Goal: Check status: Check status

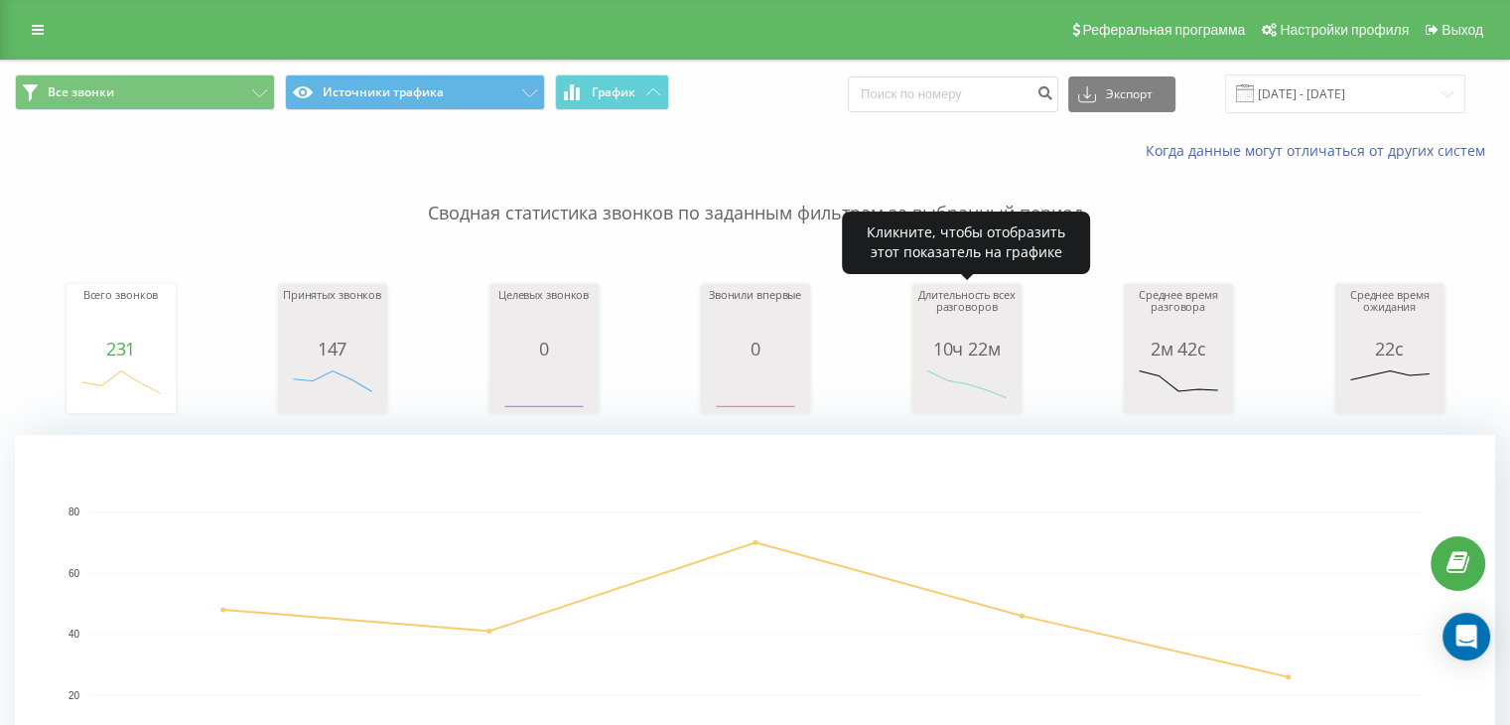
click at [961, 346] on div "10ч 22м" at bounding box center [967, 349] width 99 height 20
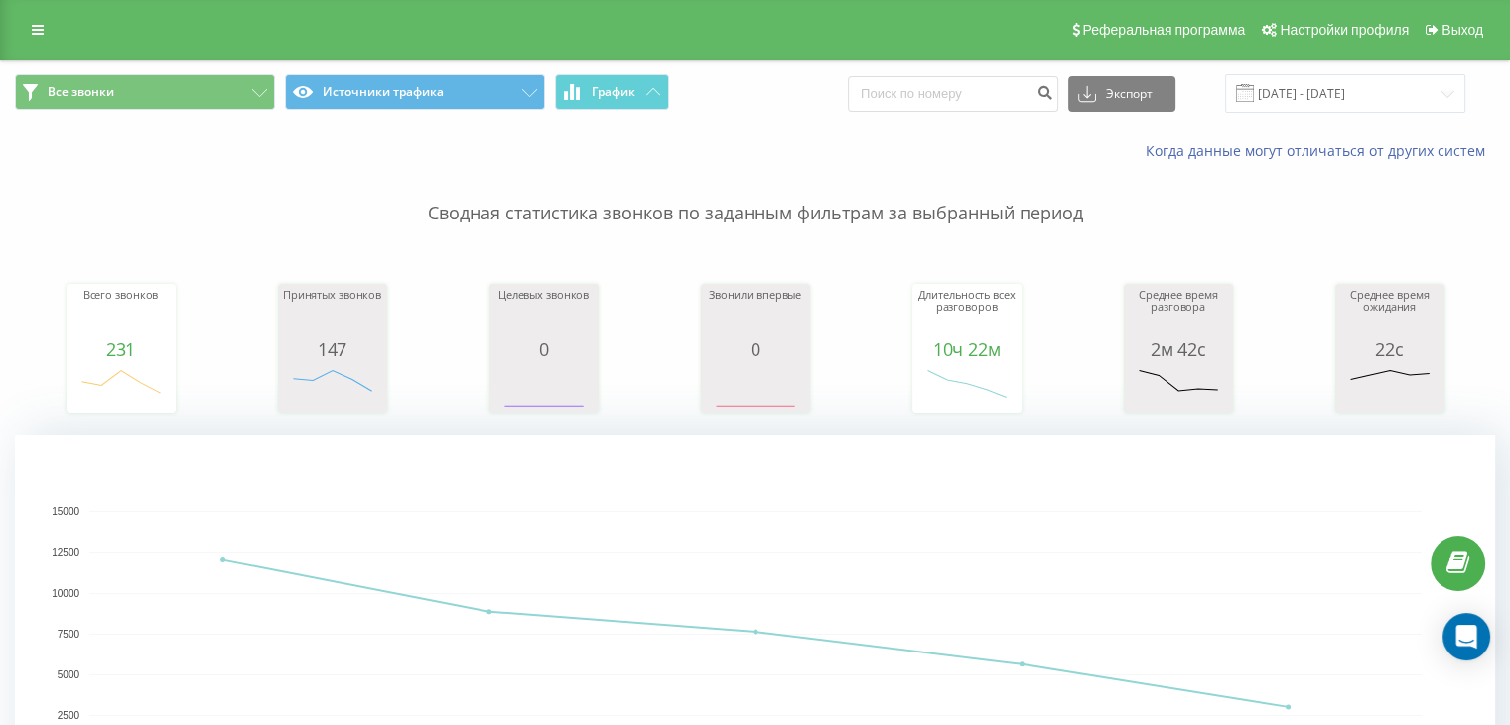
click at [1363, 132] on div "Когда данные могут отличаться от других систем" at bounding box center [755, 151] width 1508 height 48
click at [1373, 98] on input "[DATE] - [DATE]" at bounding box center [1345, 93] width 240 height 39
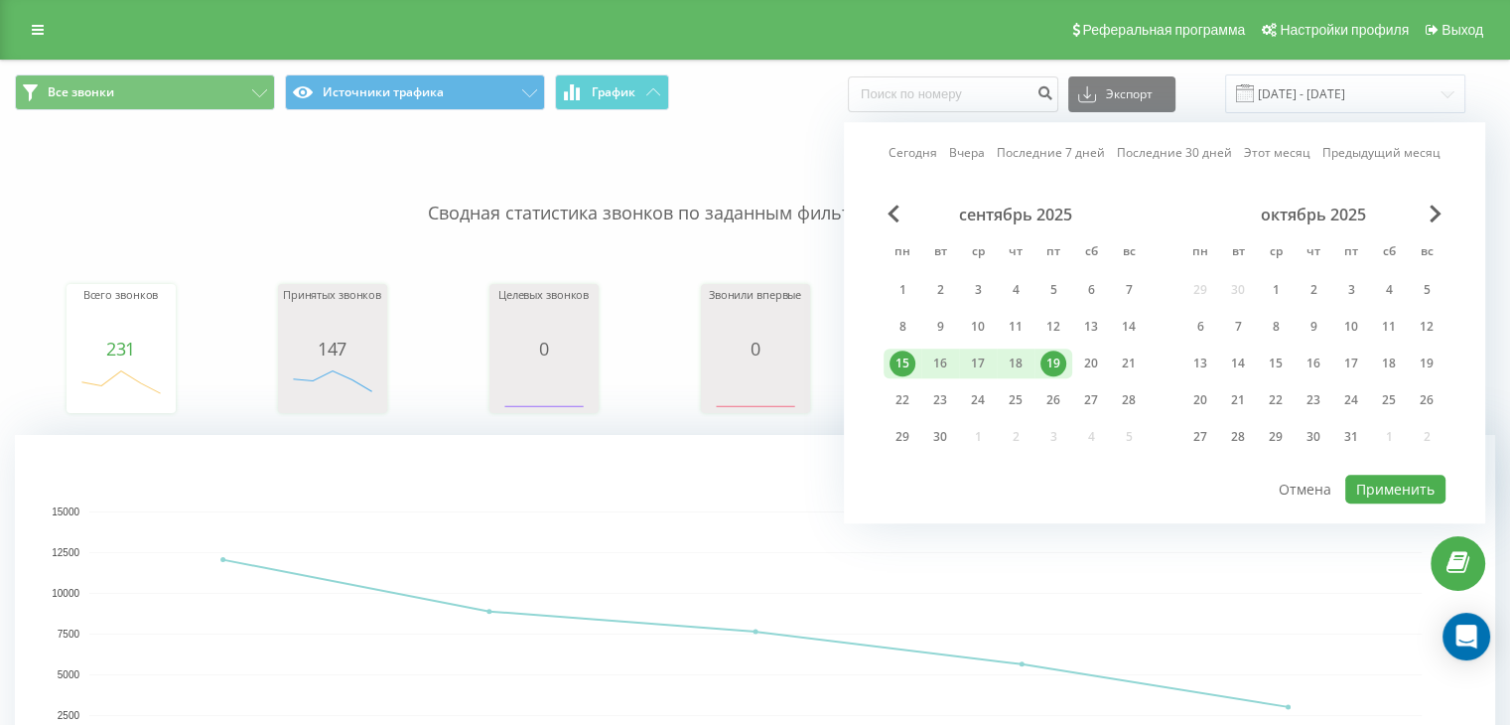
click at [1410, 499] on div "Сегодня Вчера Последние 7 дней Последние 30 дней Этот месяц Предыдущий месяц се…" at bounding box center [1164, 322] width 641 height 401
click at [1395, 475] on button "Применить" at bounding box center [1396, 489] width 100 height 29
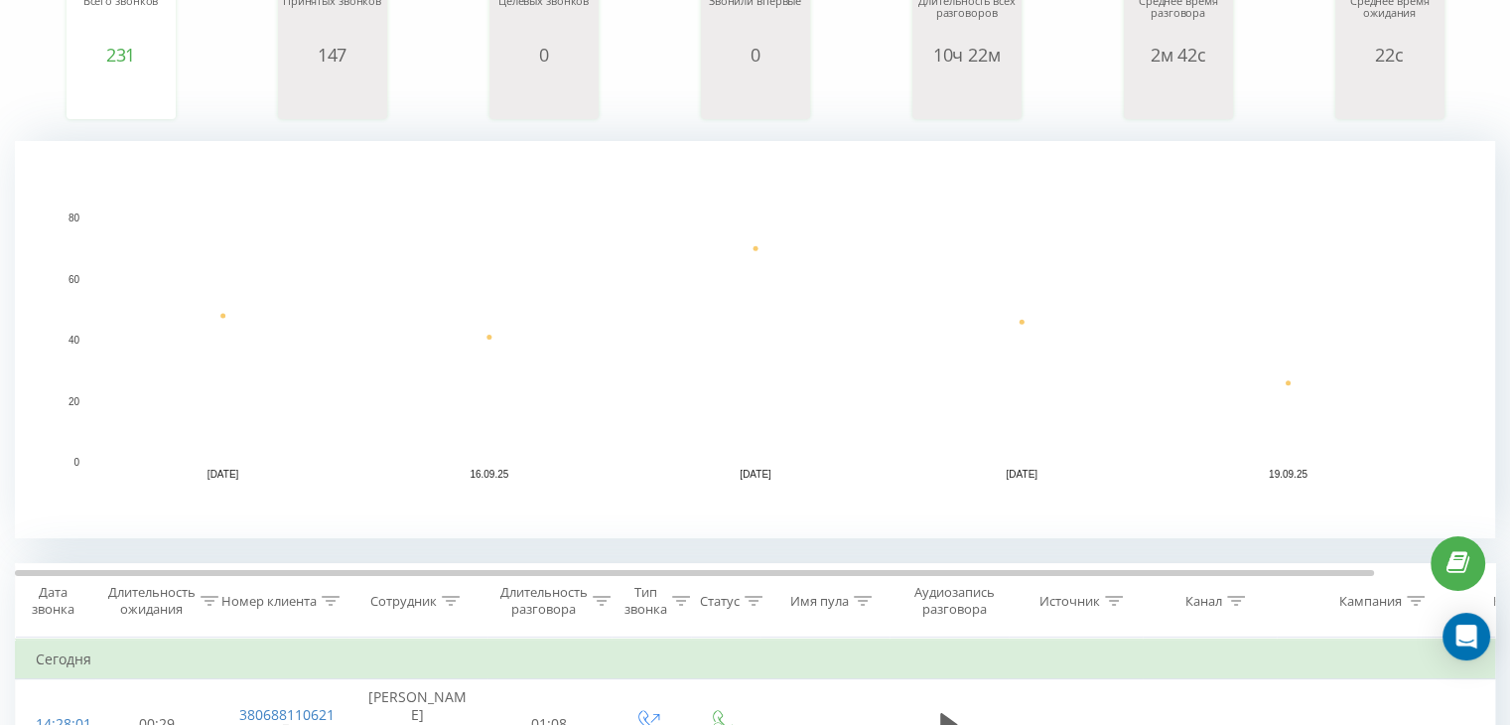
scroll to position [298, 0]
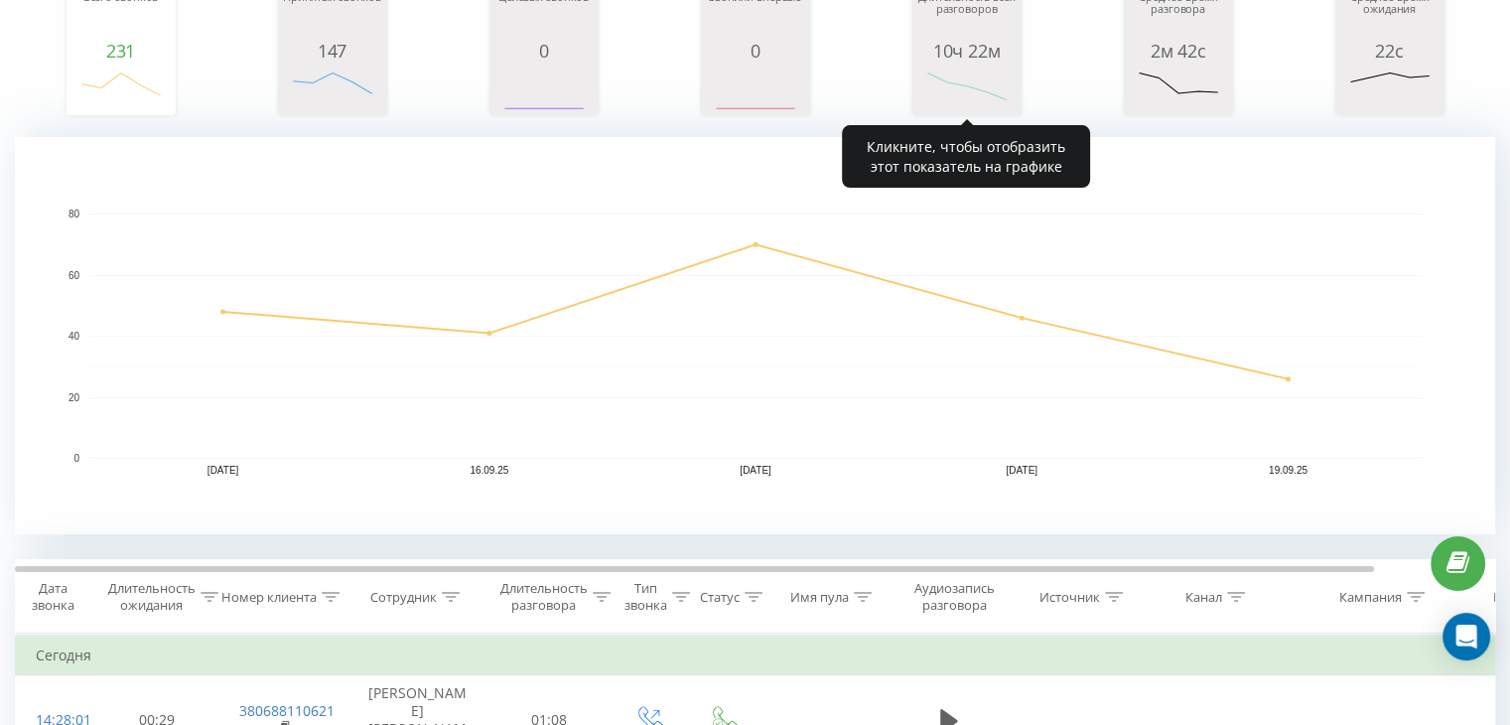
click at [979, 56] on div "10ч 22м" at bounding box center [967, 51] width 99 height 20
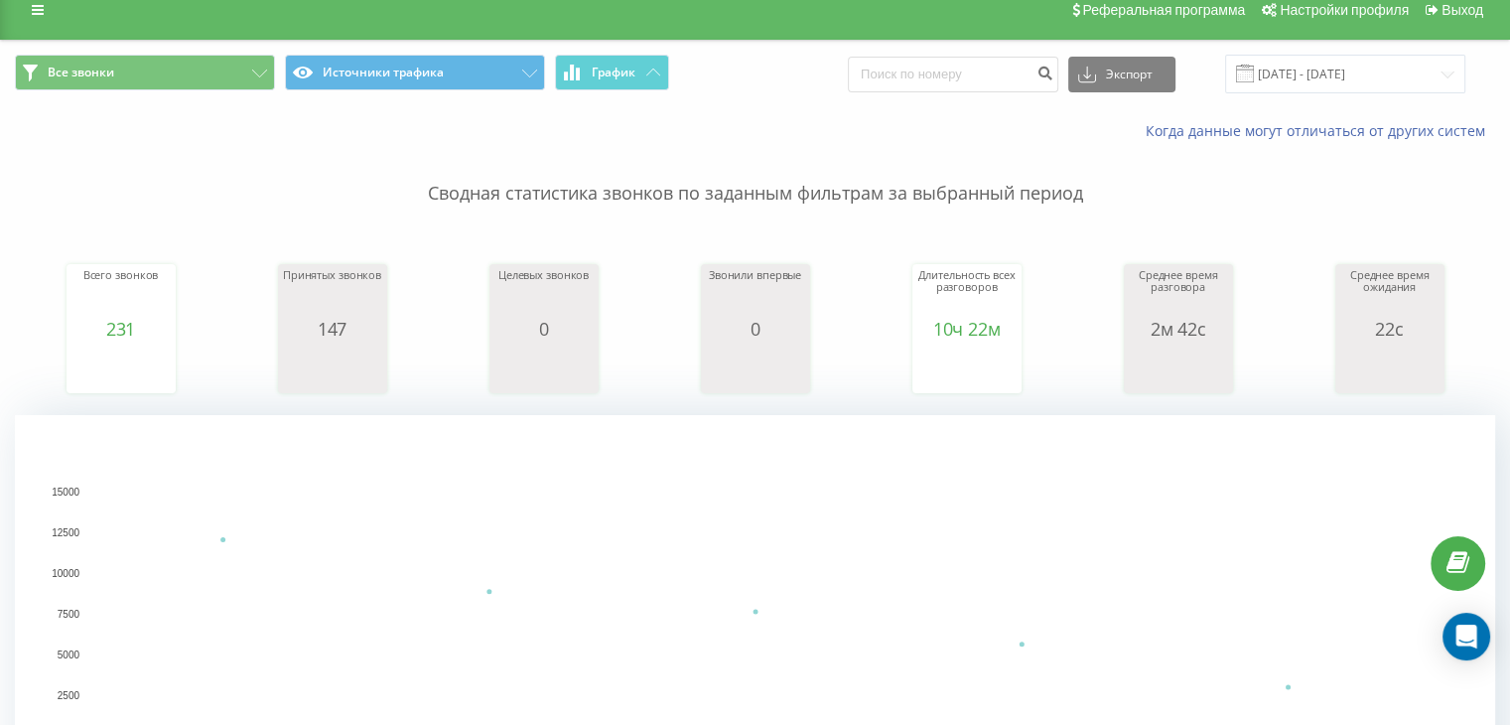
scroll to position [0, 0]
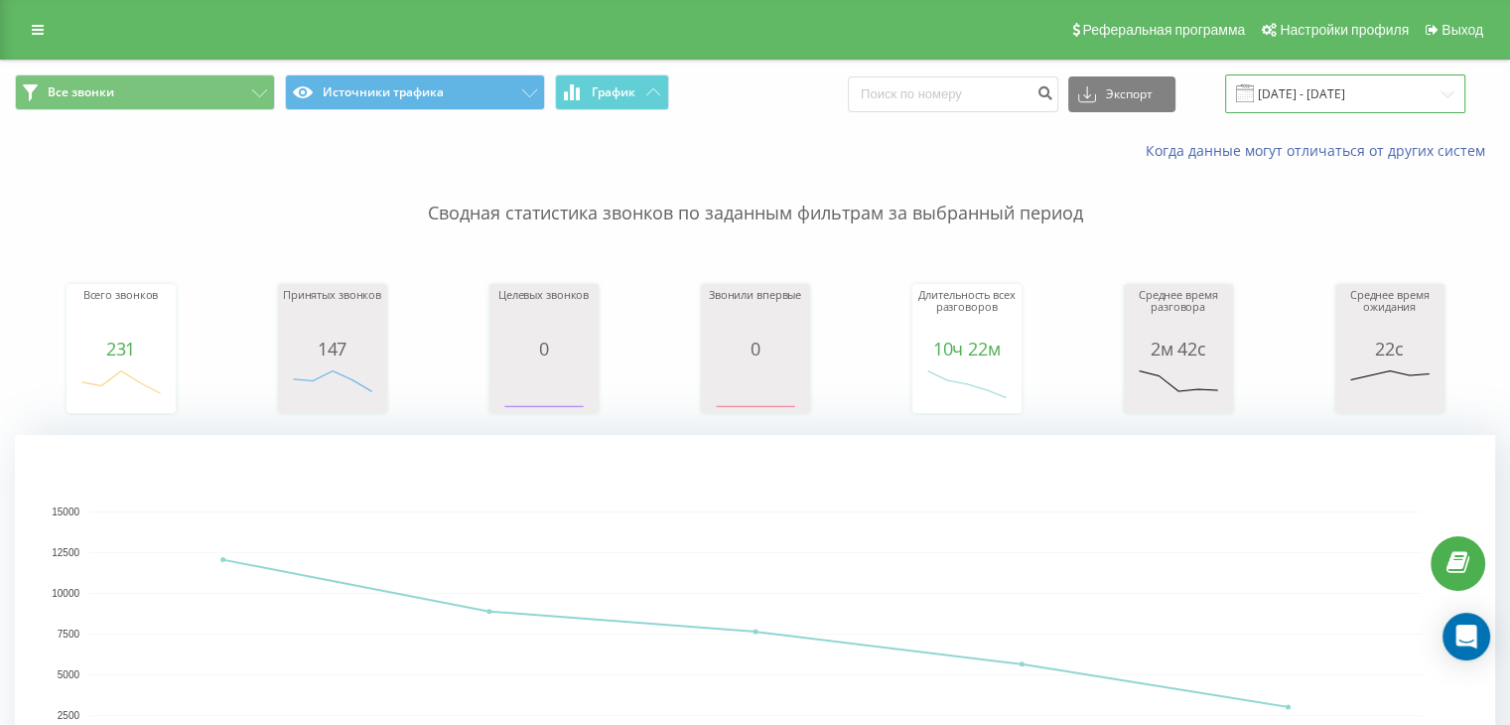
click at [1402, 101] on input "[DATE] - [DATE]" at bounding box center [1345, 93] width 240 height 39
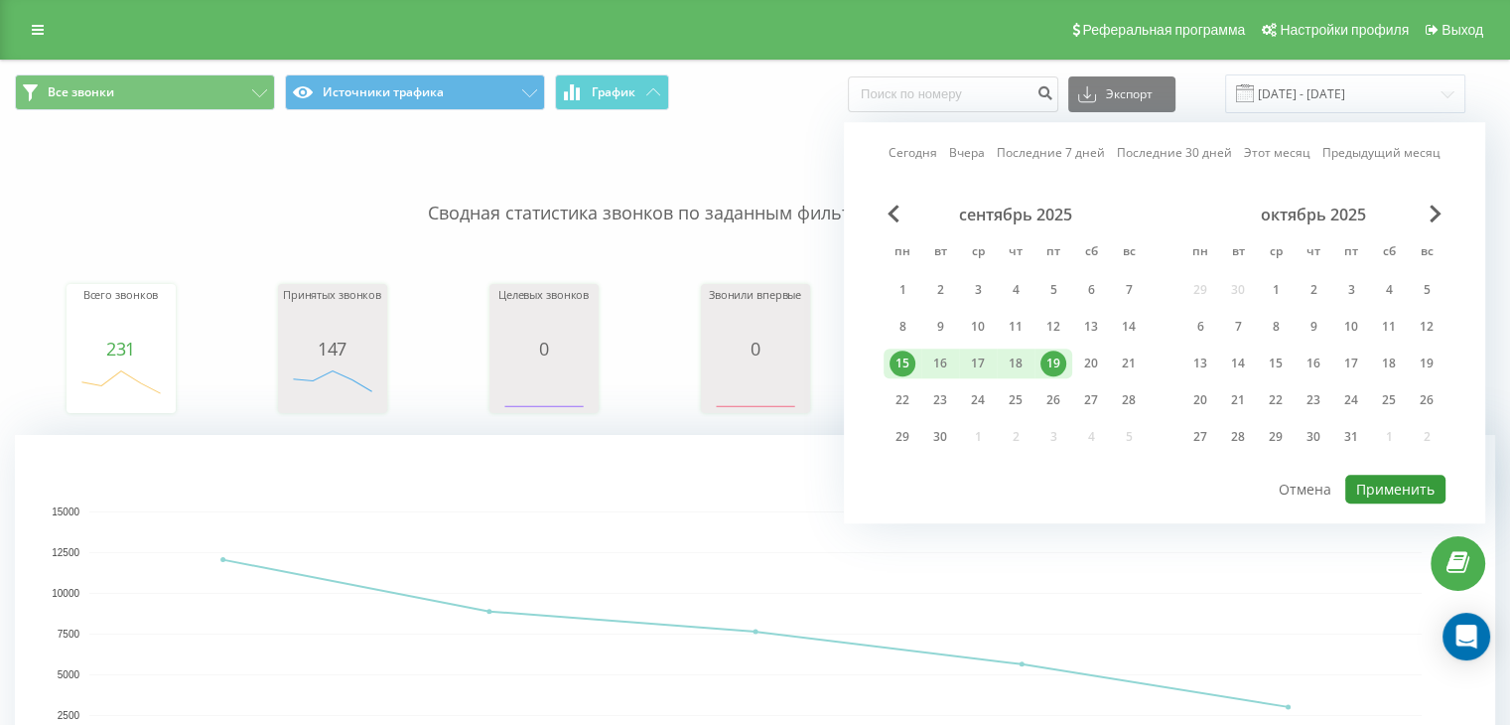
click at [1366, 478] on button "Применить" at bounding box center [1396, 489] width 100 height 29
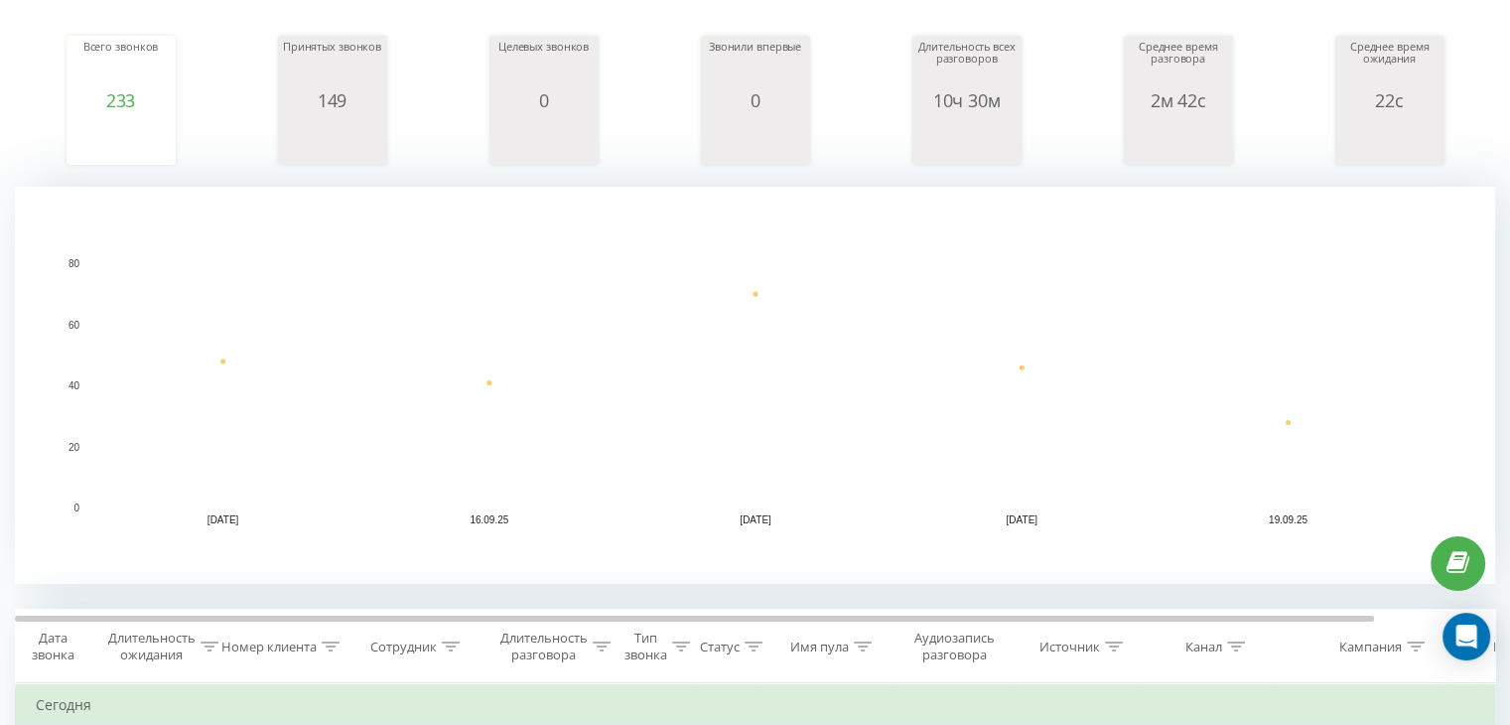
scroll to position [199, 0]
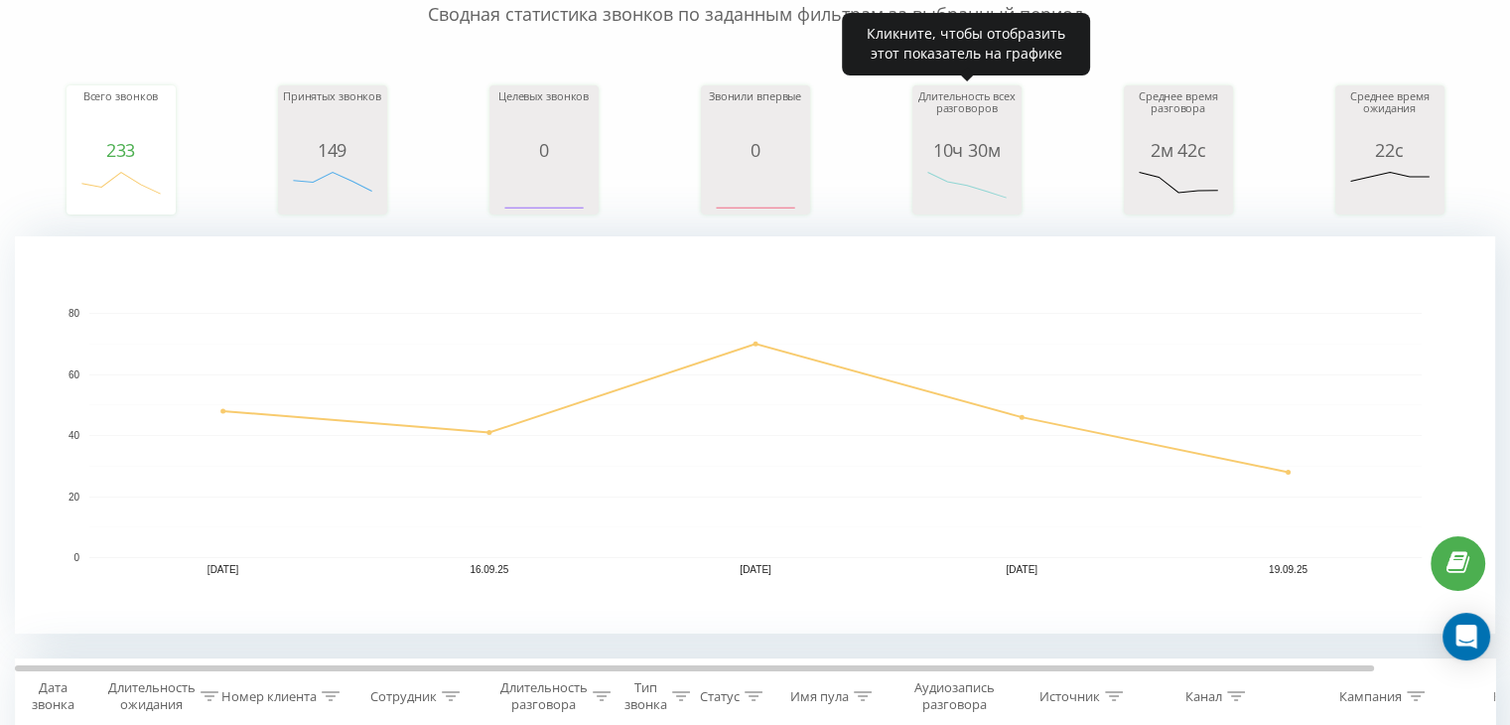
click at [969, 160] on icon "A chart." at bounding box center [967, 190] width 99 height 60
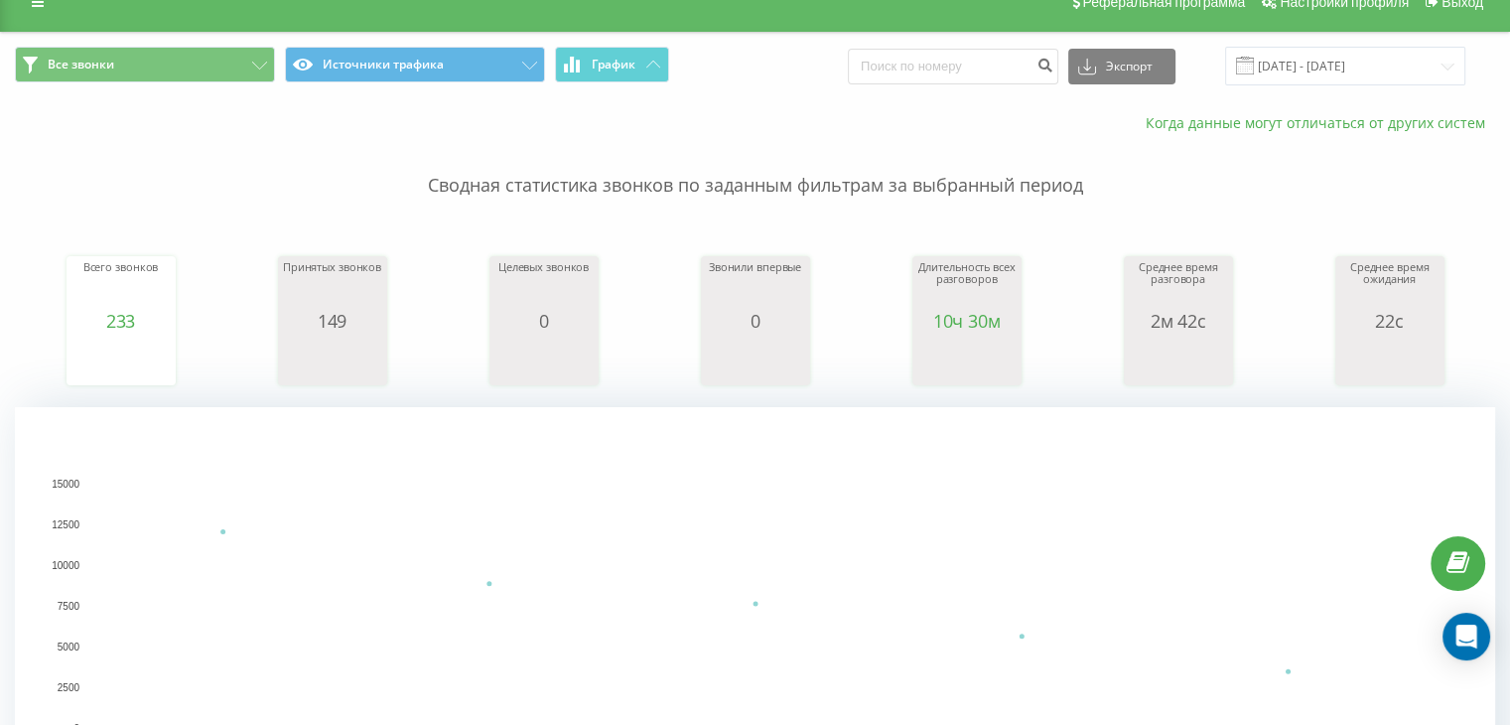
scroll to position [0, 0]
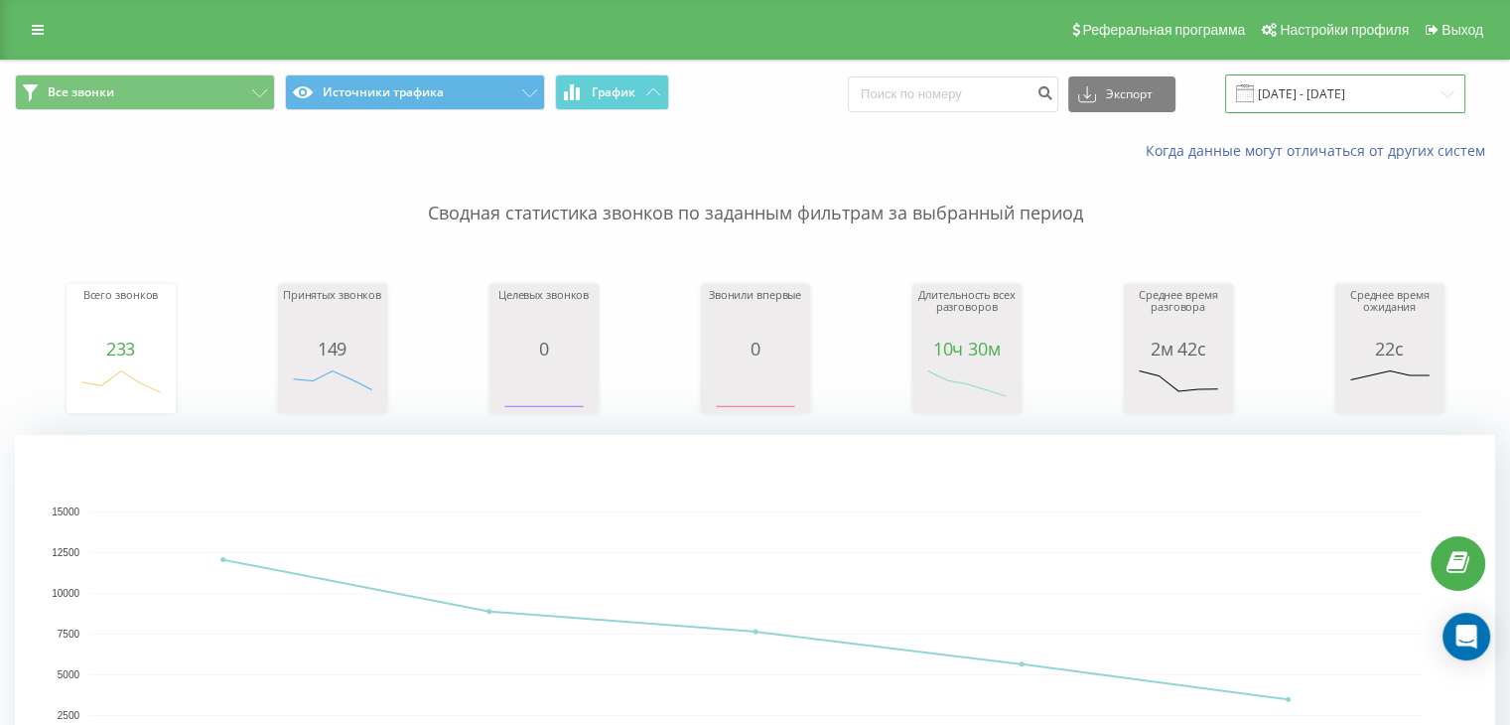
click at [1414, 87] on input "[DATE] - [DATE]" at bounding box center [1345, 93] width 240 height 39
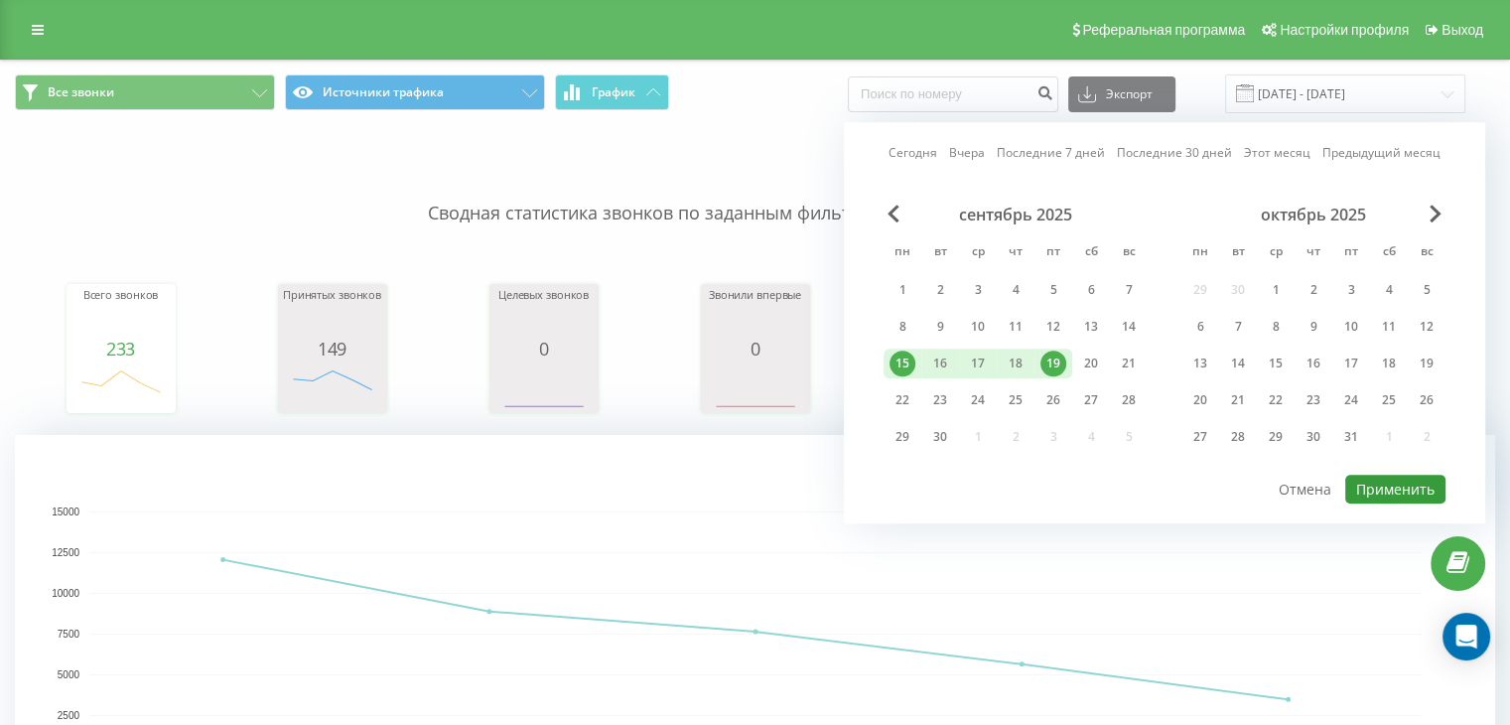
click at [1359, 475] on button "Применить" at bounding box center [1396, 489] width 100 height 29
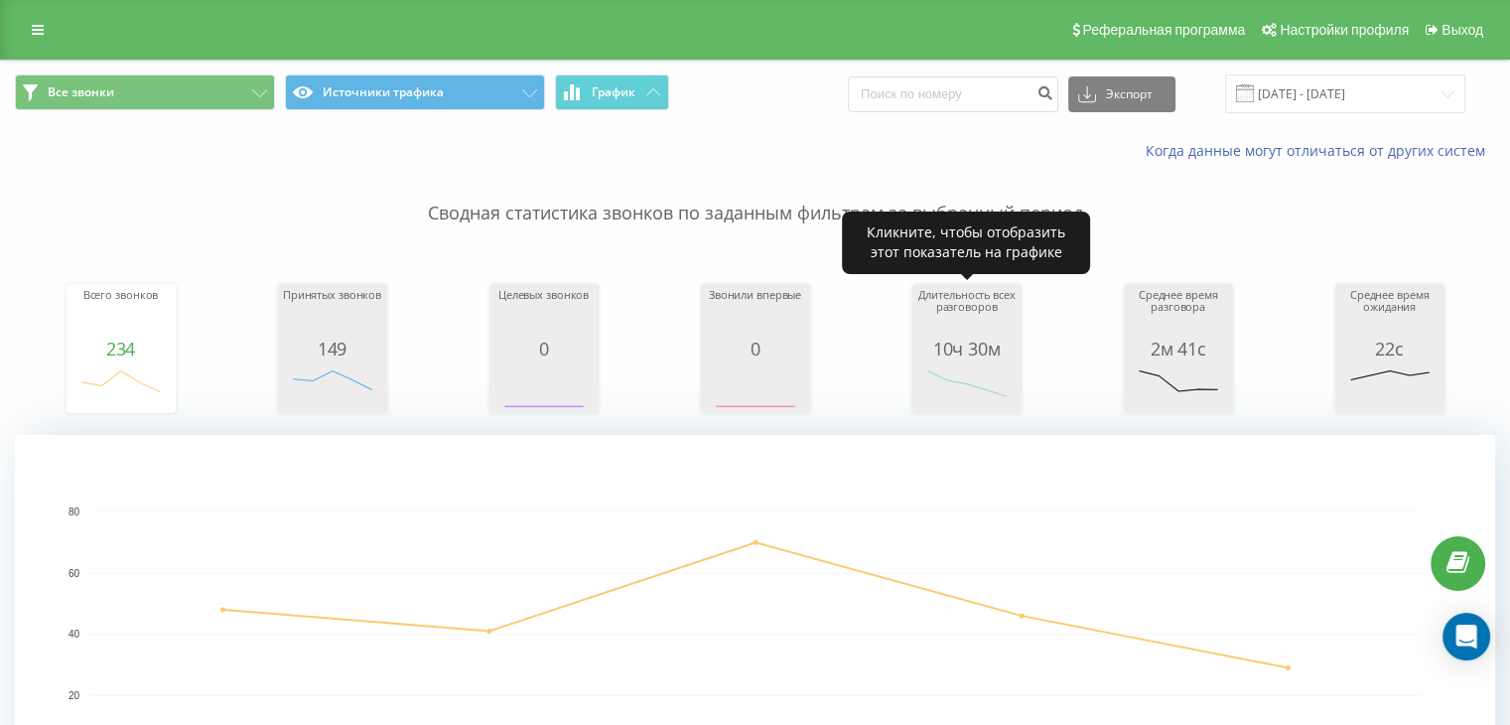
click at [971, 350] on div "10ч 30м" at bounding box center [967, 349] width 99 height 20
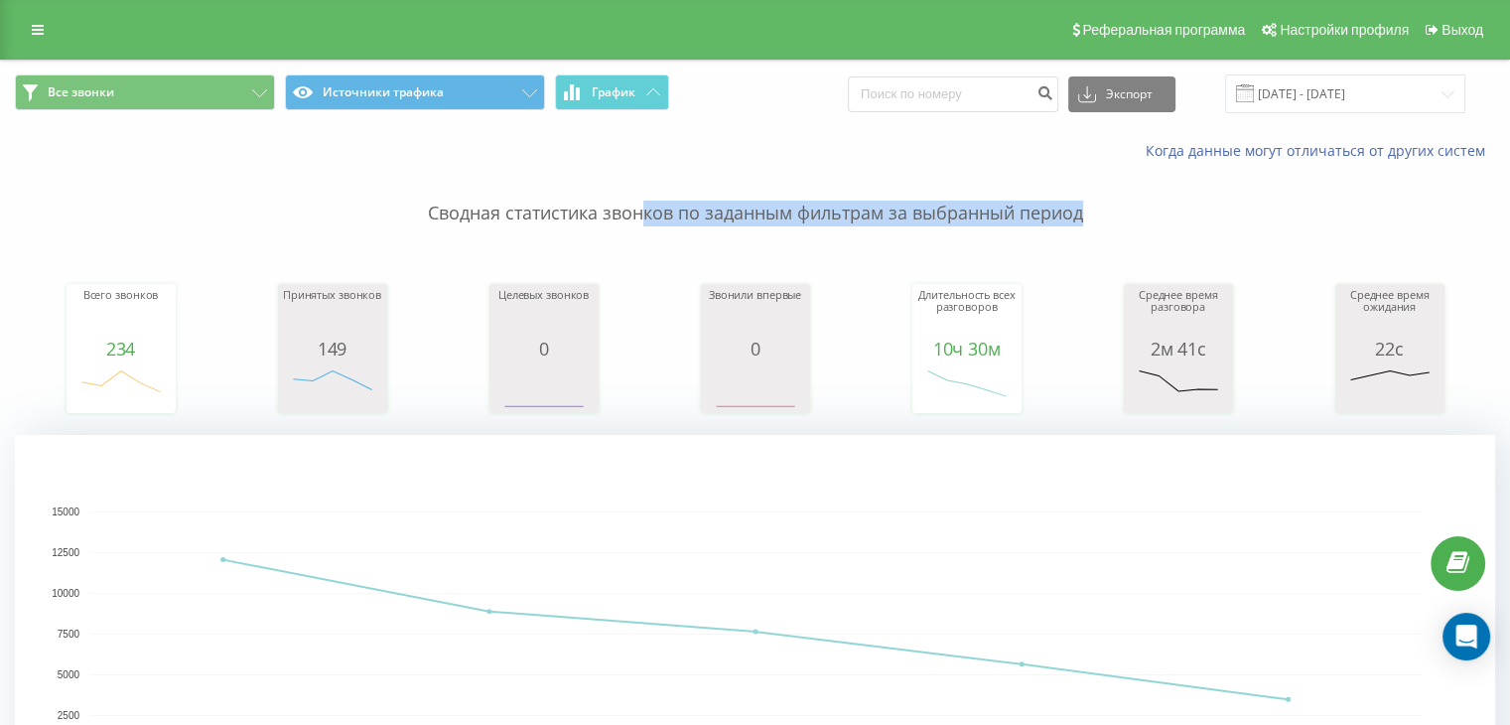
drag, startPoint x: 1102, startPoint y: 216, endPoint x: 642, endPoint y: 211, distance: 459.8
click at [642, 211] on p "Сводная статистика звонков по заданным фильтрам за выбранный период" at bounding box center [755, 194] width 1481 height 66
click at [1142, 214] on p "Сводная статистика звонков по заданным фильтрам за выбранный период" at bounding box center [755, 194] width 1481 height 66
drag, startPoint x: 1114, startPoint y: 212, endPoint x: 385, endPoint y: 213, distance: 728.9
click at [385, 213] on p "Сводная статистика звонков по заданным фильтрам за выбранный период" at bounding box center [755, 194] width 1481 height 66
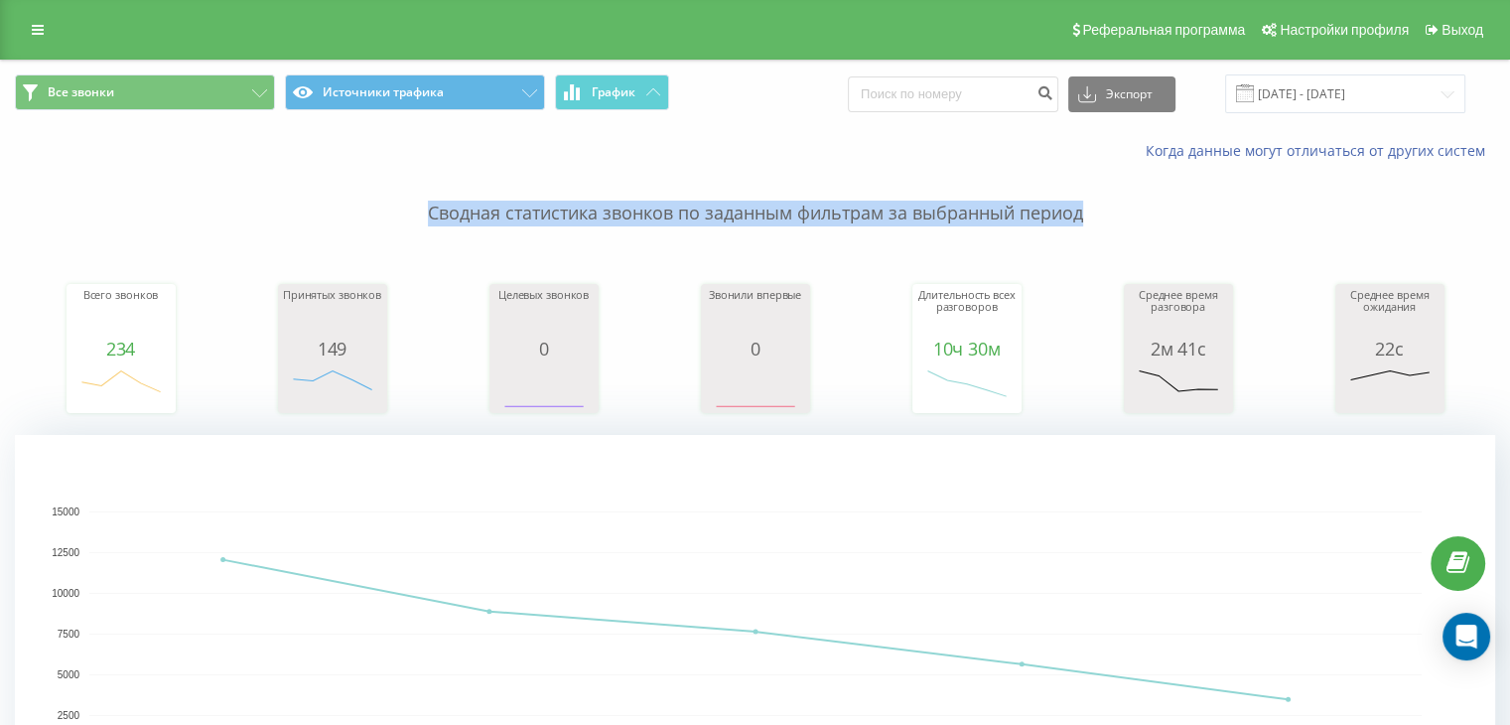
drag, startPoint x: 651, startPoint y: 216, endPoint x: 656, endPoint y: 168, distance: 48.9
click at [656, 168] on p "Сводная статистика звонков по заданным фильтрам за выбранный период" at bounding box center [755, 194] width 1481 height 66
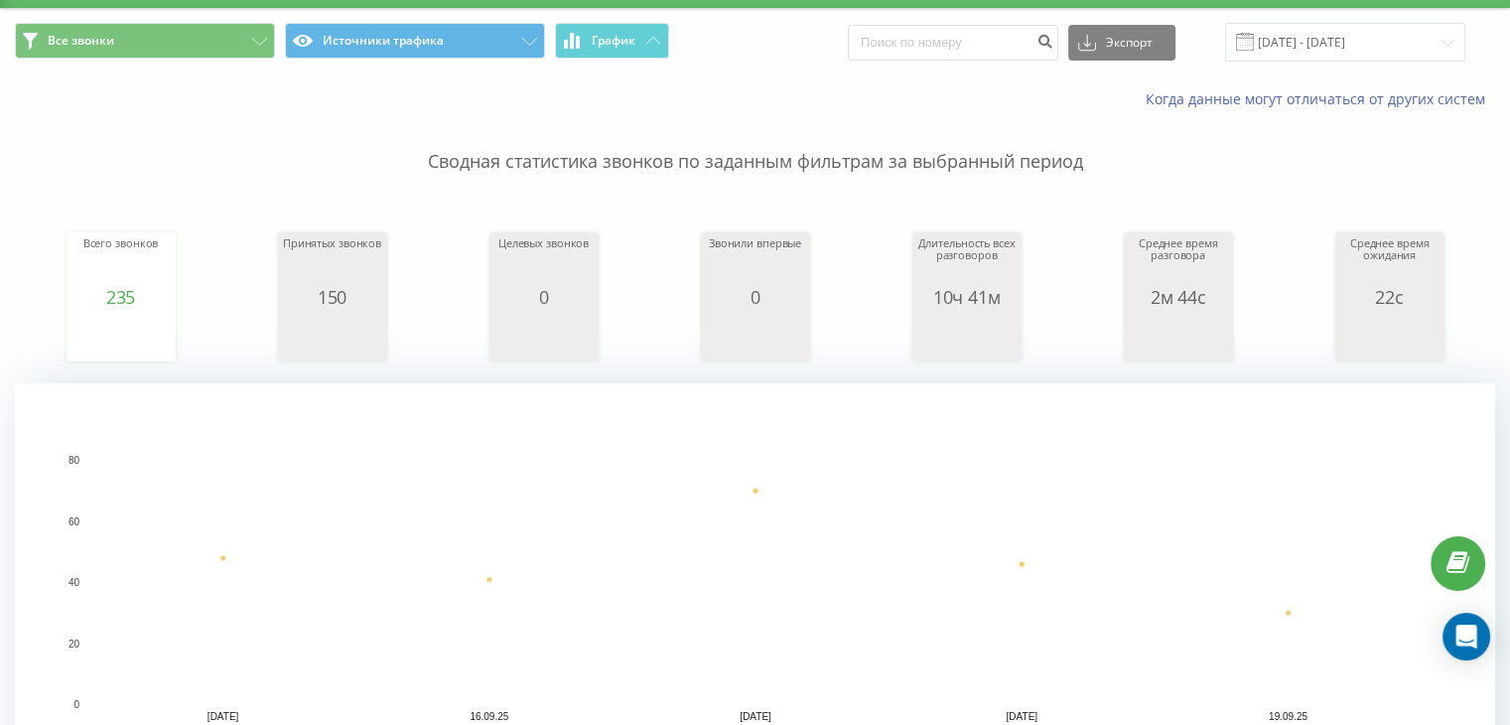
scroll to position [99, 0]
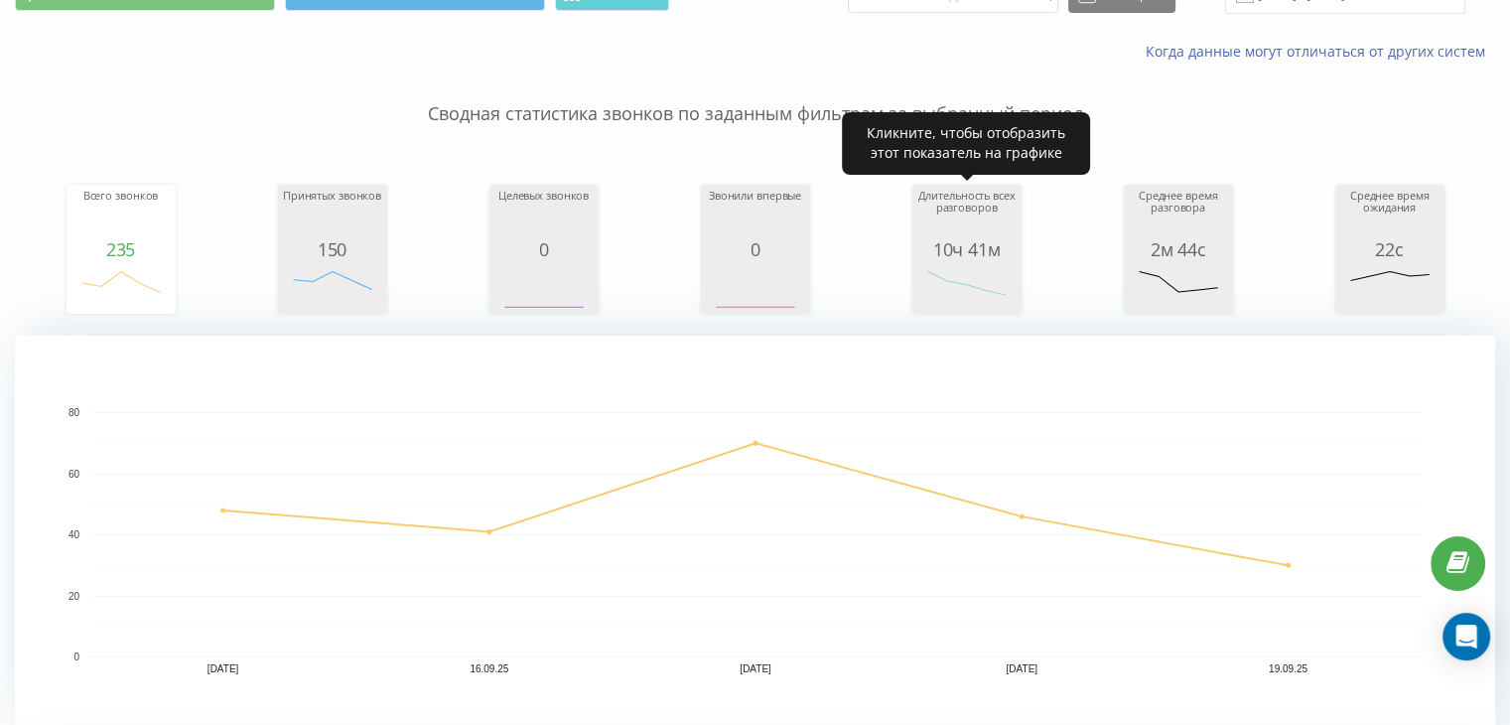
click at [991, 239] on div "10ч 41м" at bounding box center [967, 249] width 99 height 20
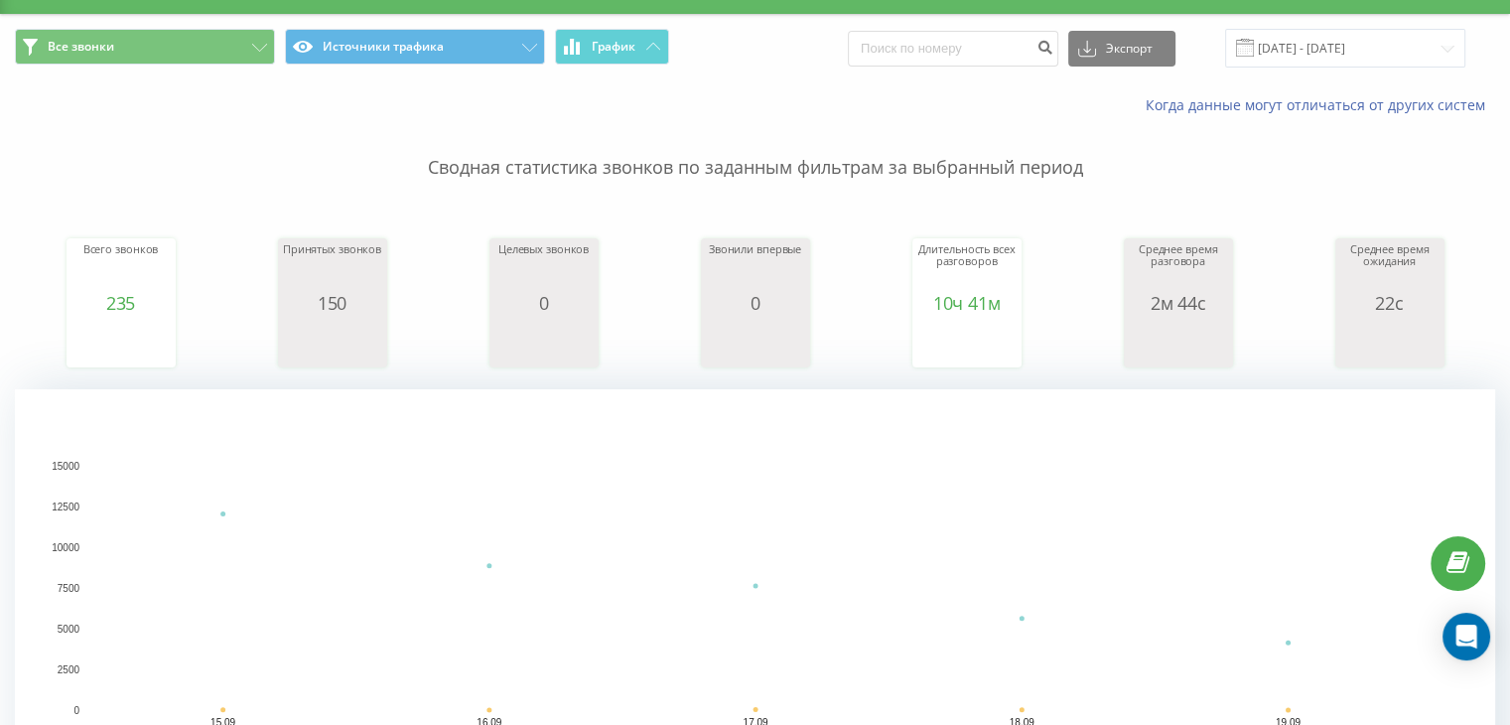
scroll to position [0, 0]
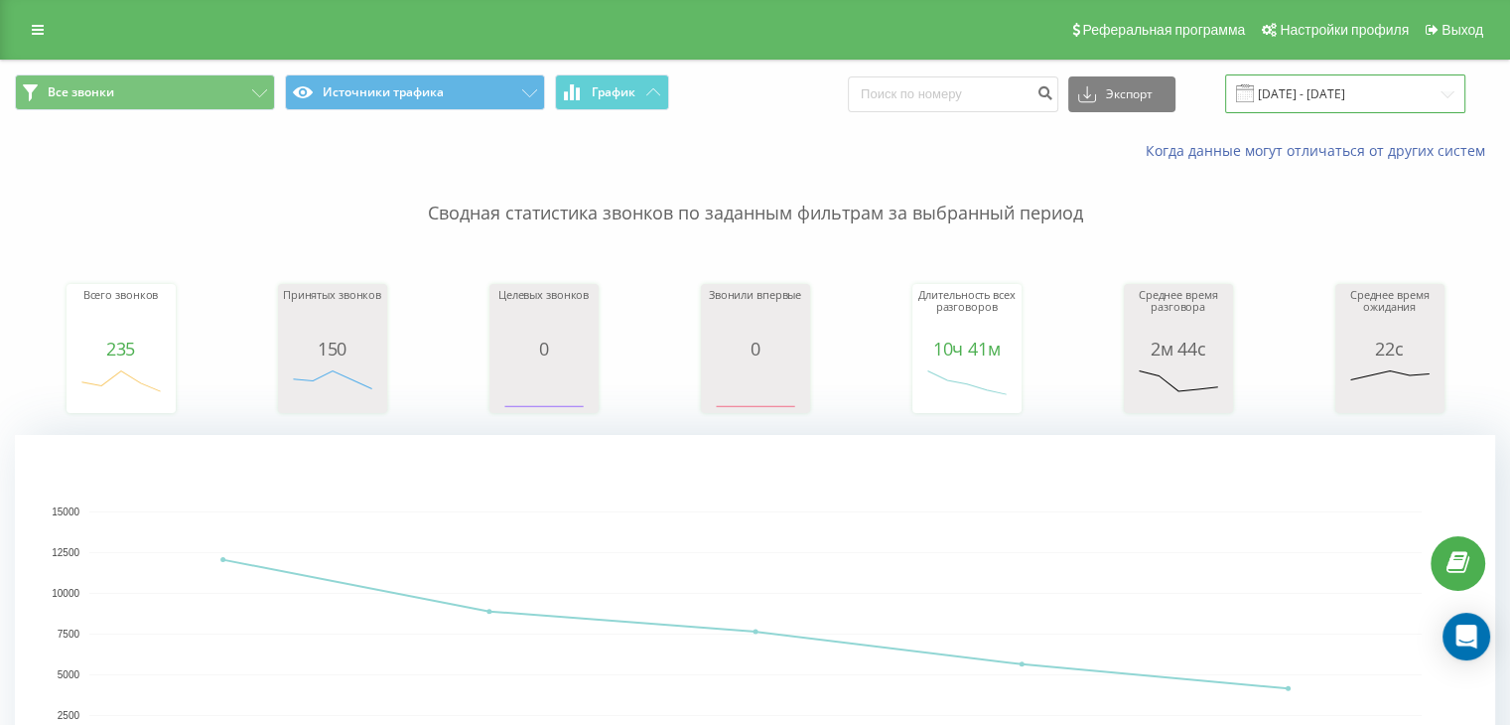
click at [1366, 107] on input "[DATE] - [DATE]" at bounding box center [1345, 93] width 240 height 39
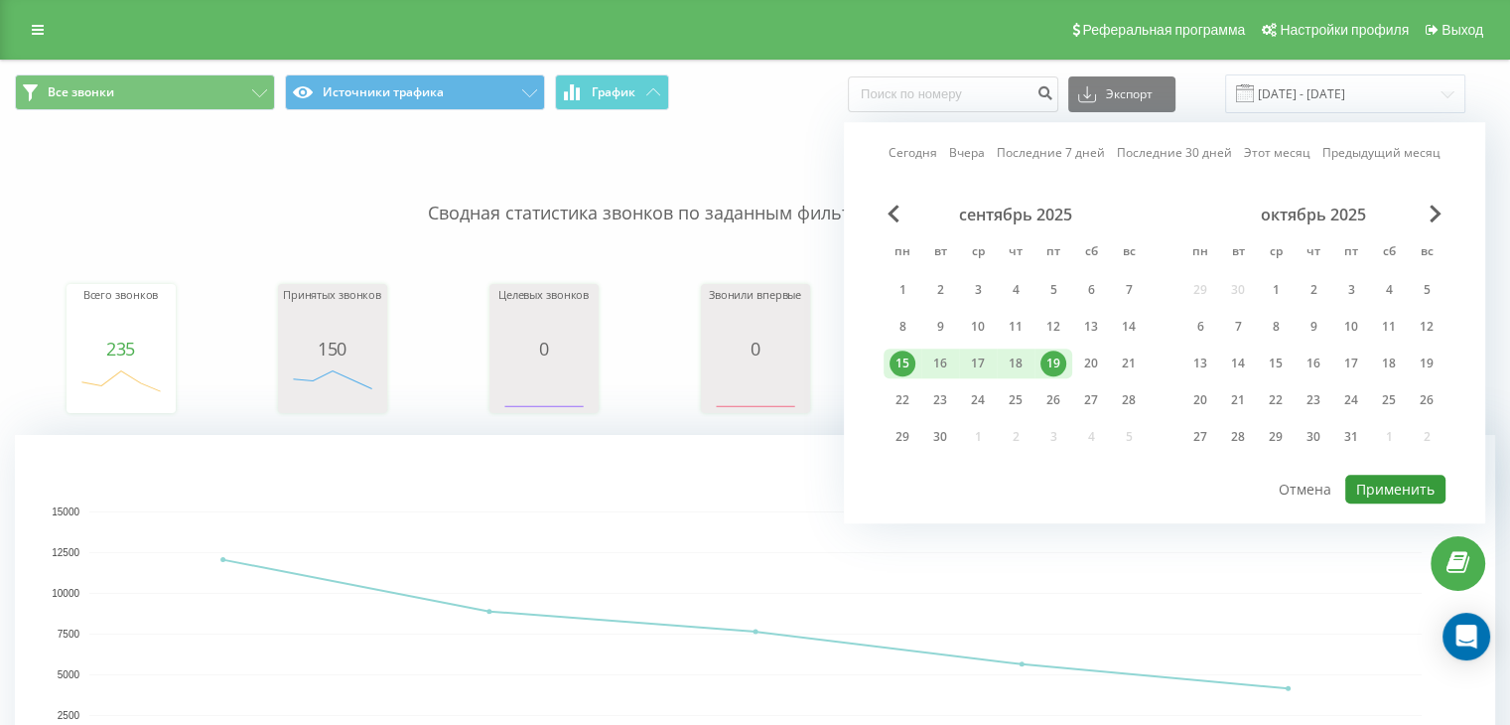
click at [1363, 495] on button "Применить" at bounding box center [1396, 489] width 100 height 29
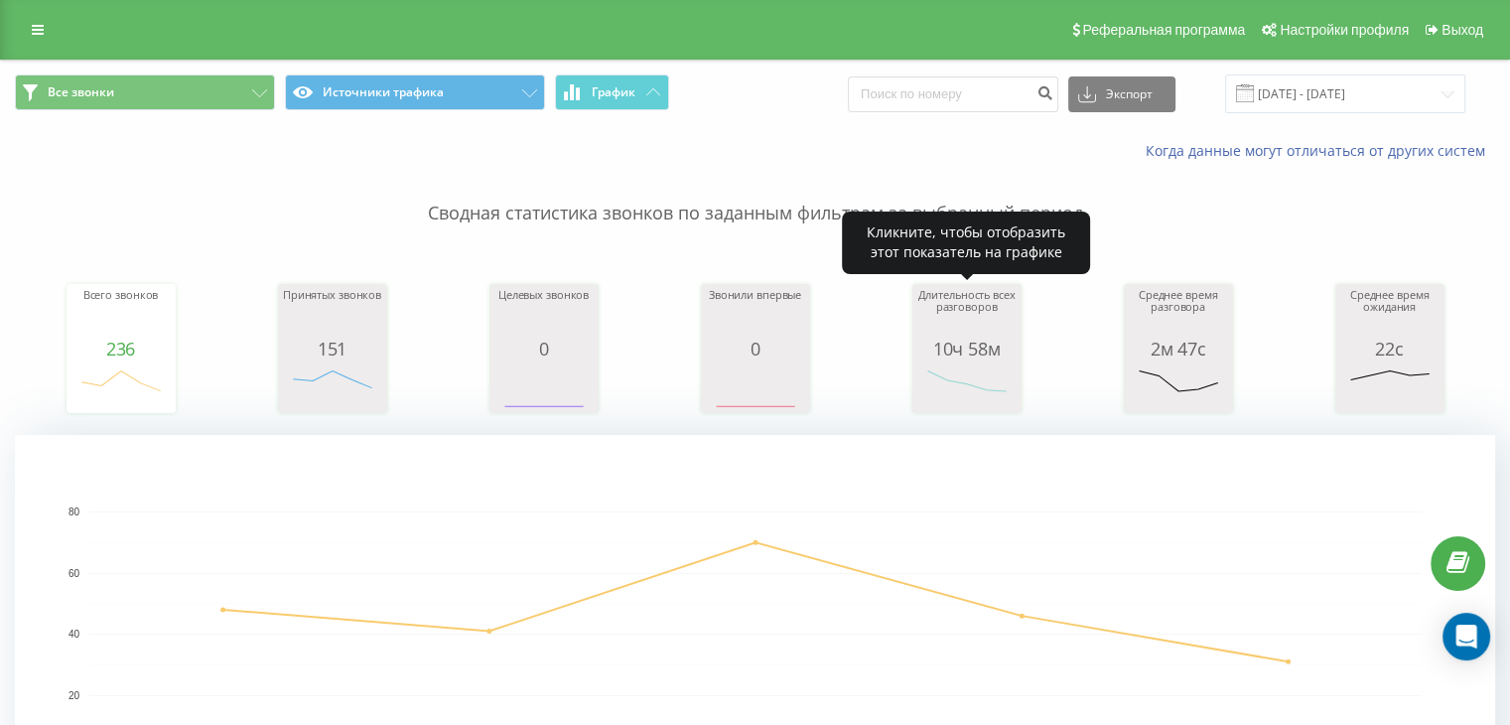
click at [974, 325] on div "Длительность всех разговоров" at bounding box center [967, 314] width 99 height 50
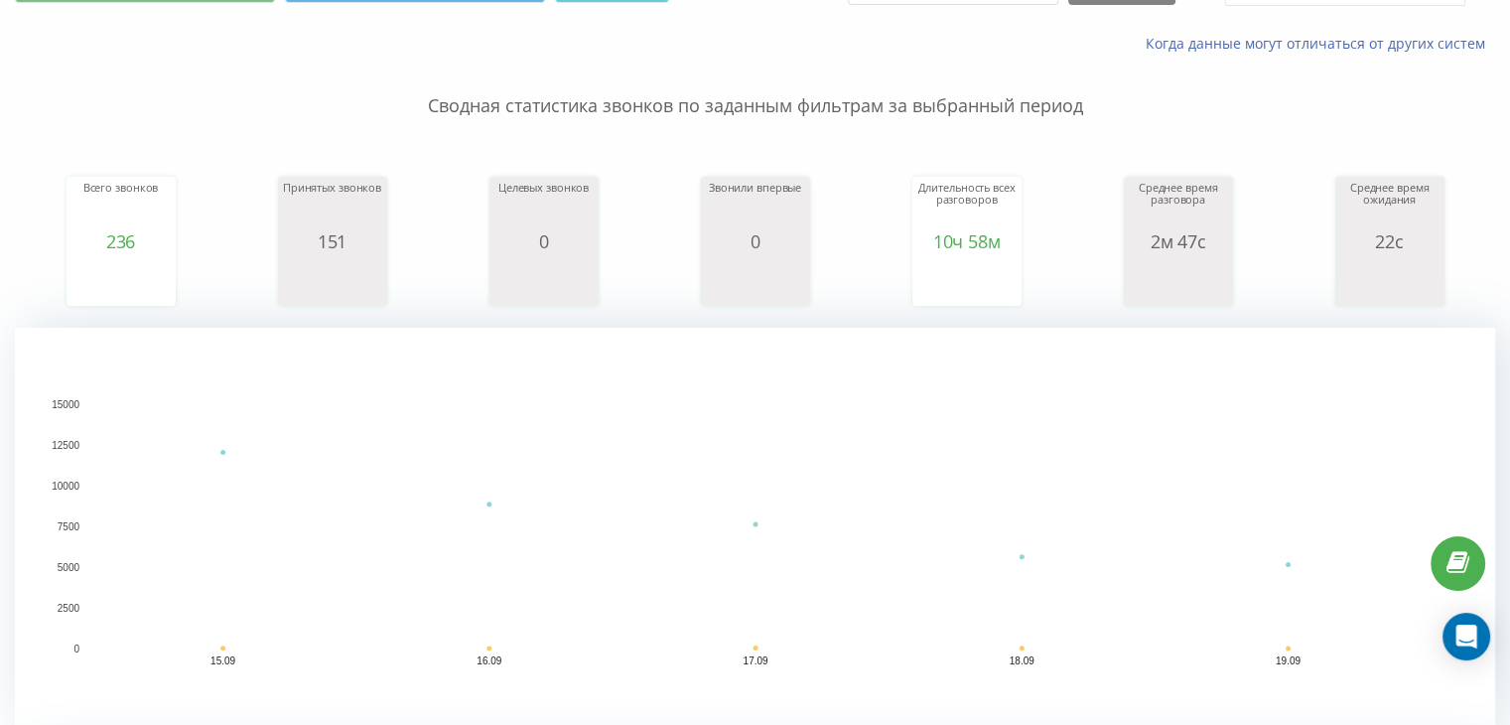
scroll to position [199, 0]
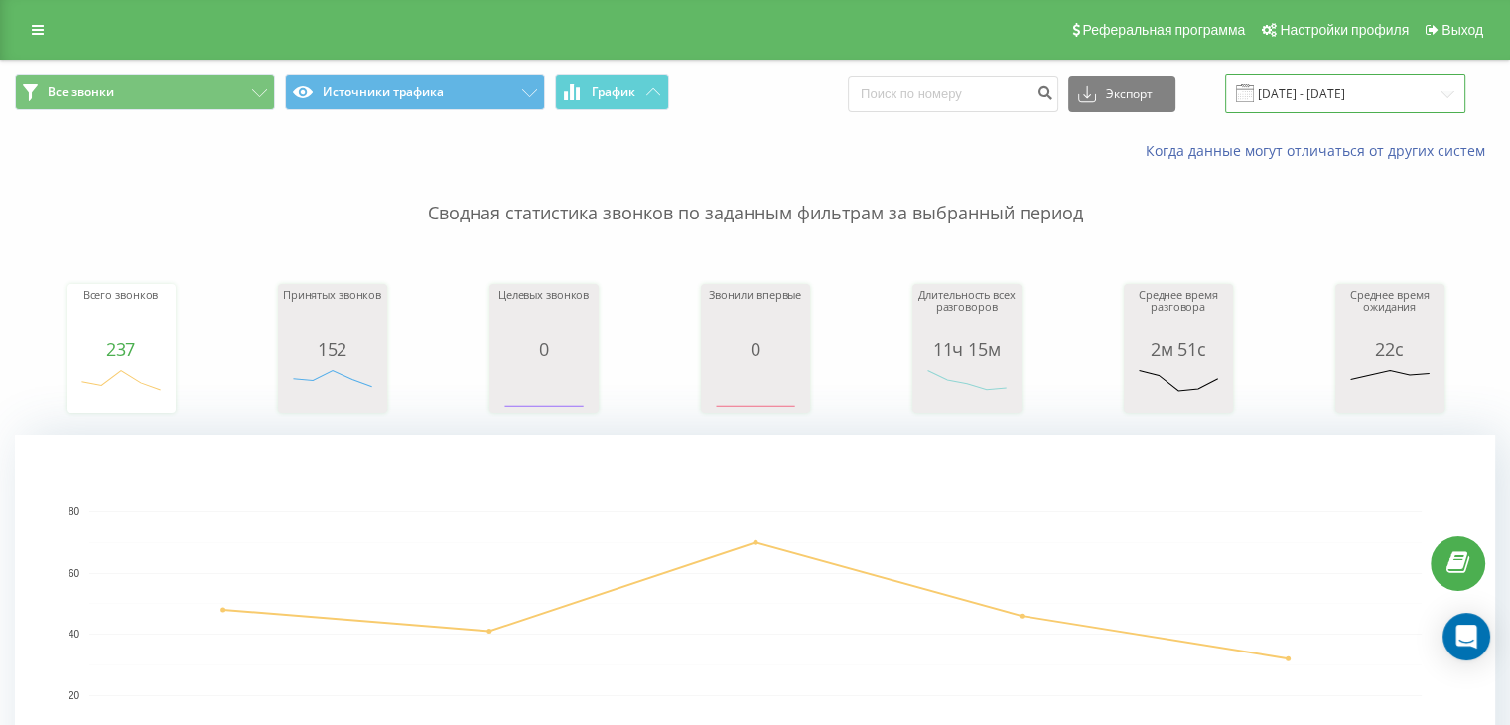
click at [1373, 95] on input "[DATE] - [DATE]" at bounding box center [1345, 93] width 240 height 39
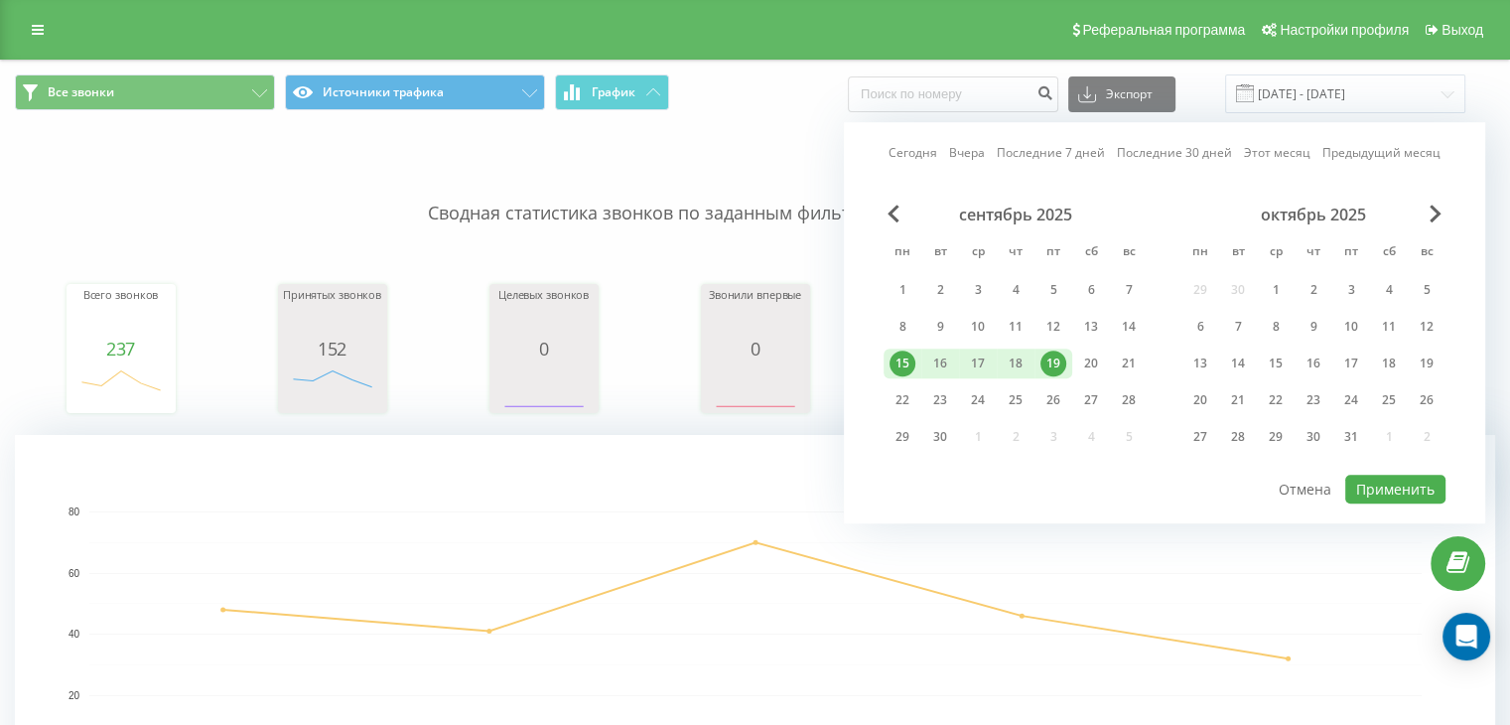
click at [1061, 355] on div "19" at bounding box center [1054, 364] width 26 height 26
click at [1412, 491] on button "Применить" at bounding box center [1396, 489] width 100 height 29
type input "19.09.2025 - 19.09.2025"
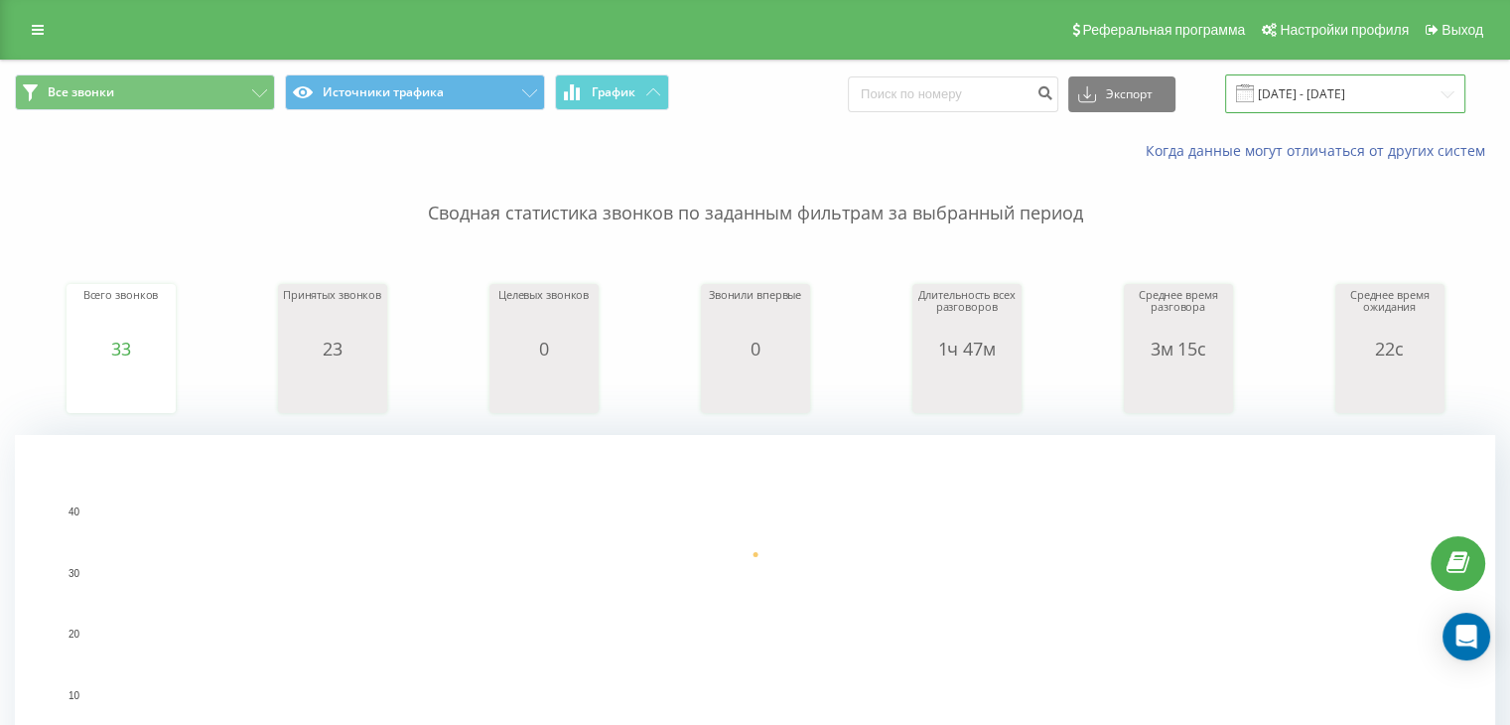
click at [1361, 96] on input "[DATE] - [DATE]" at bounding box center [1345, 93] width 240 height 39
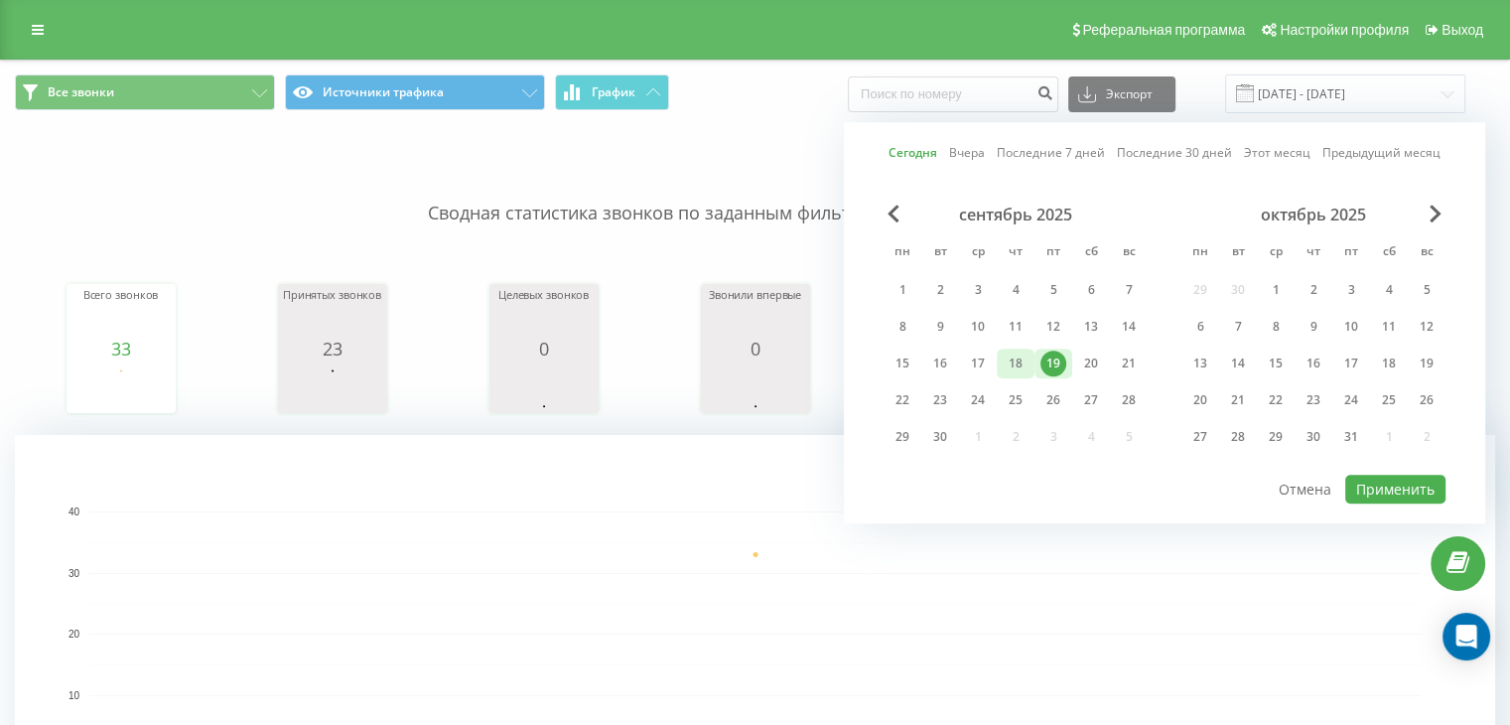
drag, startPoint x: 901, startPoint y: 374, endPoint x: 997, endPoint y: 362, distance: 97.1
click at [899, 374] on div "15" at bounding box center [903, 364] width 38 height 30
click at [1054, 355] on div "19" at bounding box center [1054, 364] width 26 height 26
click at [1394, 488] on button "Применить" at bounding box center [1396, 489] width 100 height 29
type input "[DATE] - [DATE]"
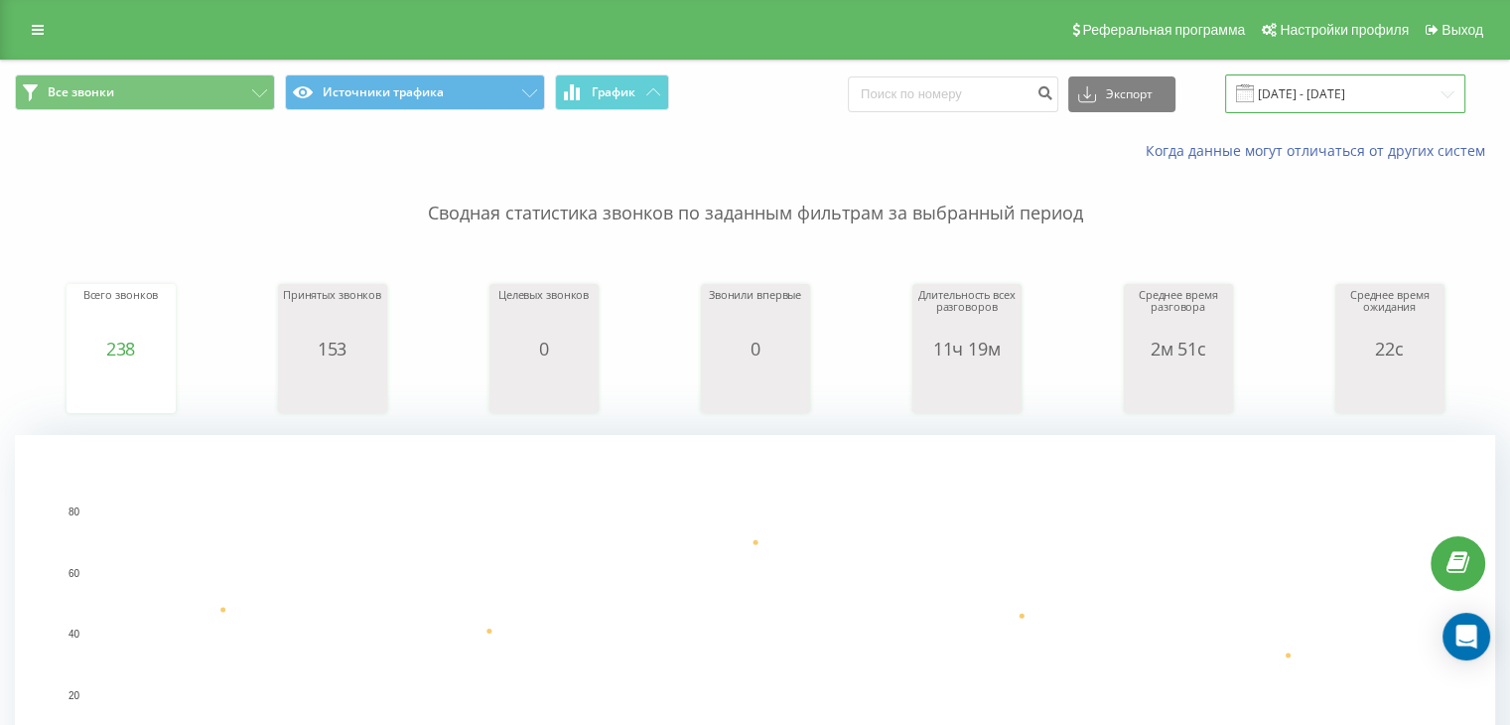
click at [1366, 108] on input "[DATE] - [DATE]" at bounding box center [1345, 93] width 240 height 39
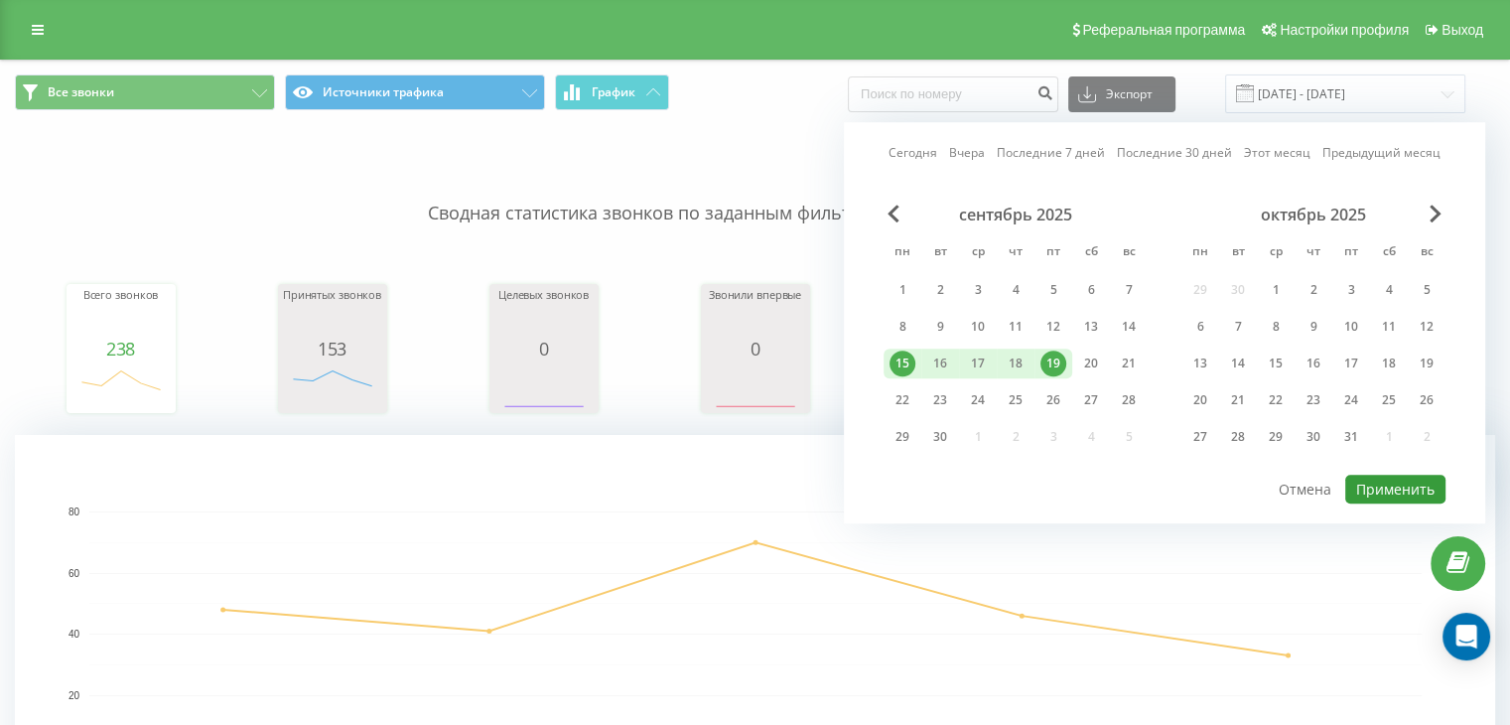
click at [1370, 475] on button "Применить" at bounding box center [1396, 489] width 100 height 29
